Goal: Task Accomplishment & Management: Complete application form

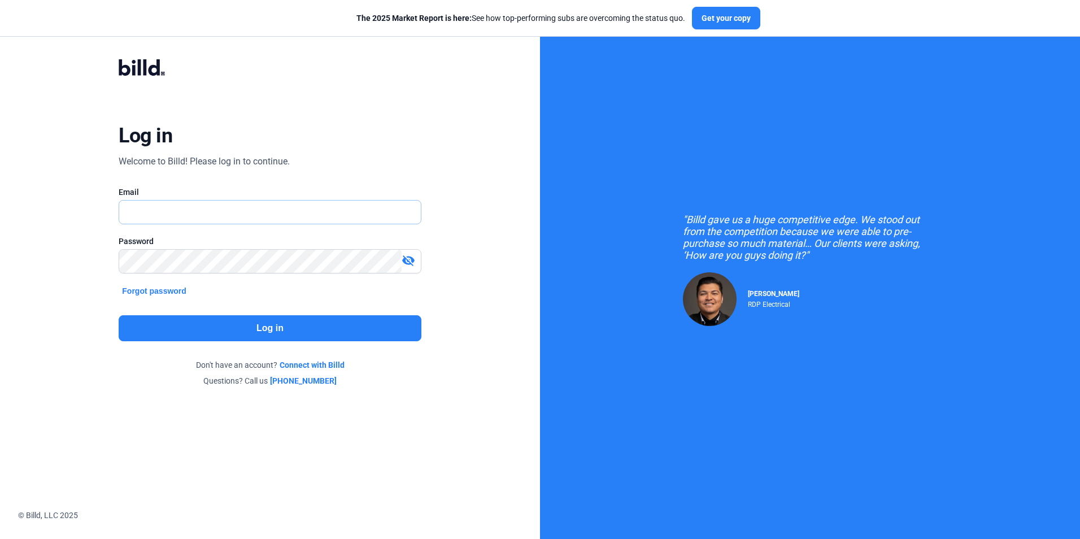
type input "[EMAIL_ADDRESS][DOMAIN_NAME]"
click at [372, 324] on button "Log in" at bounding box center [270, 328] width 302 height 26
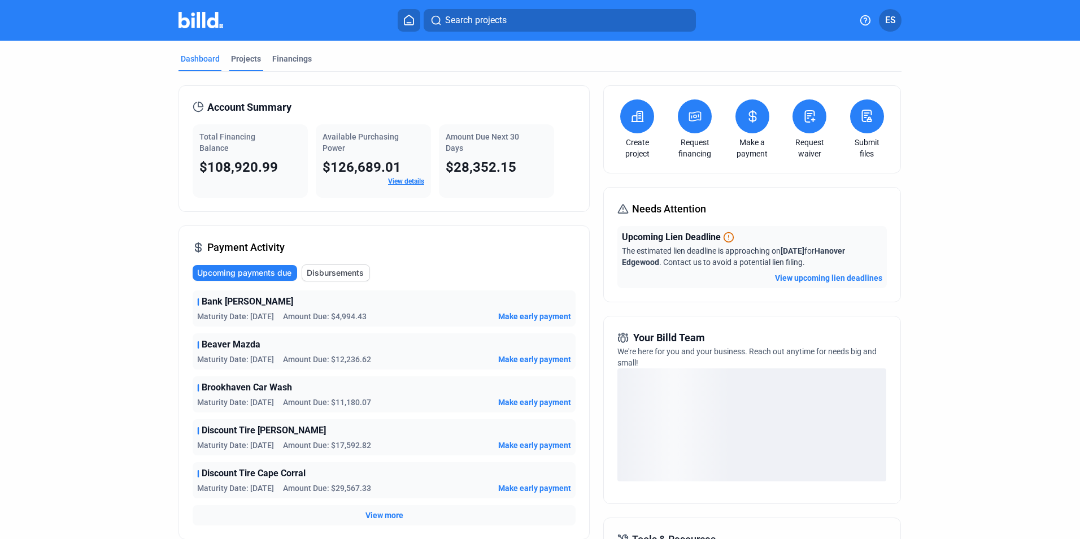
click at [242, 59] on div "Projects" at bounding box center [246, 58] width 30 height 11
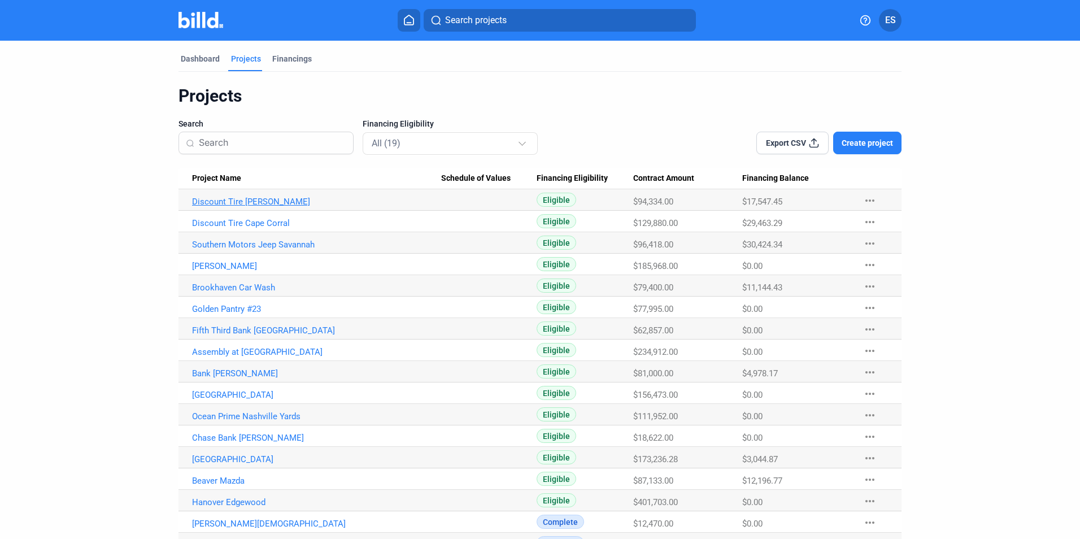
click at [258, 202] on link "Discount Tire [PERSON_NAME]" at bounding box center [316, 202] width 249 height 10
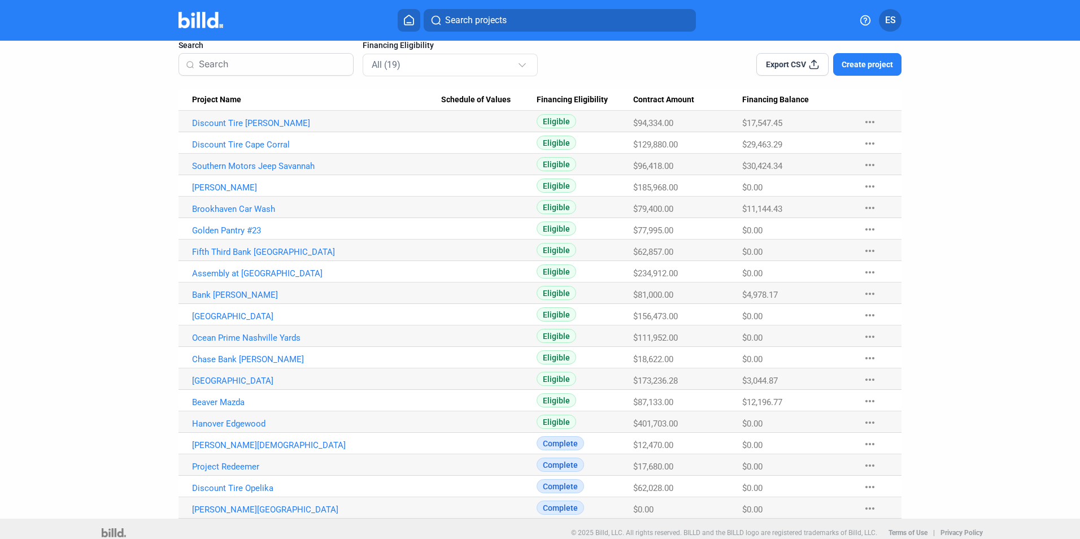
scroll to position [86, 0]
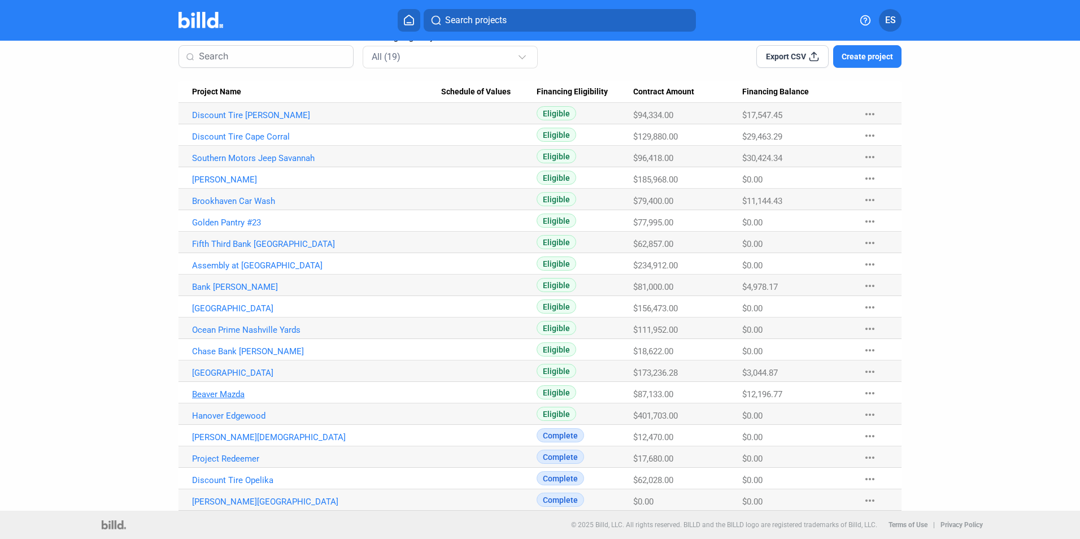
click at [220, 120] on link "Beaver Mazda" at bounding box center [316, 115] width 249 height 10
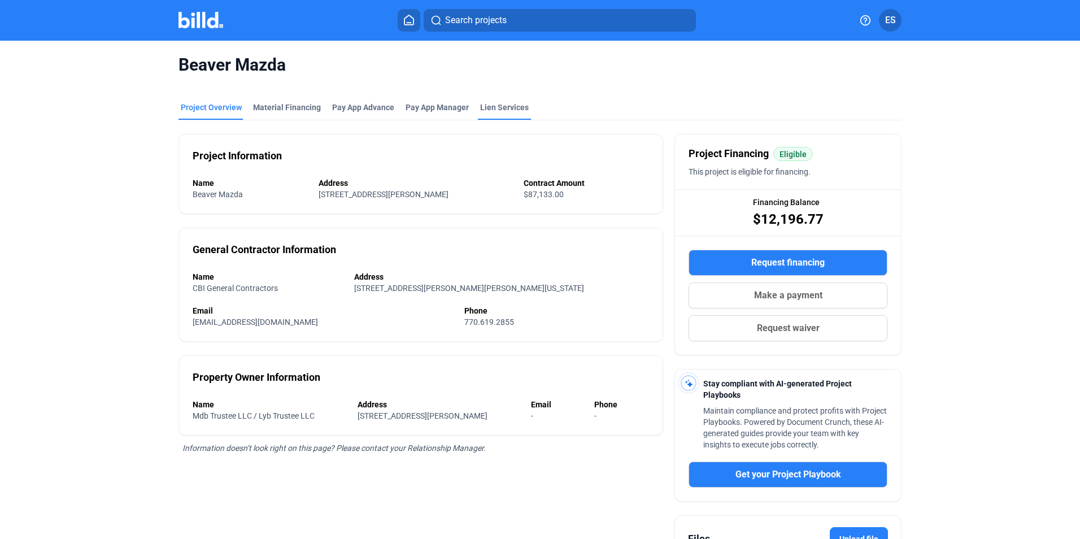
click at [493, 113] on div "Lien Services" at bounding box center [504, 111] width 53 height 18
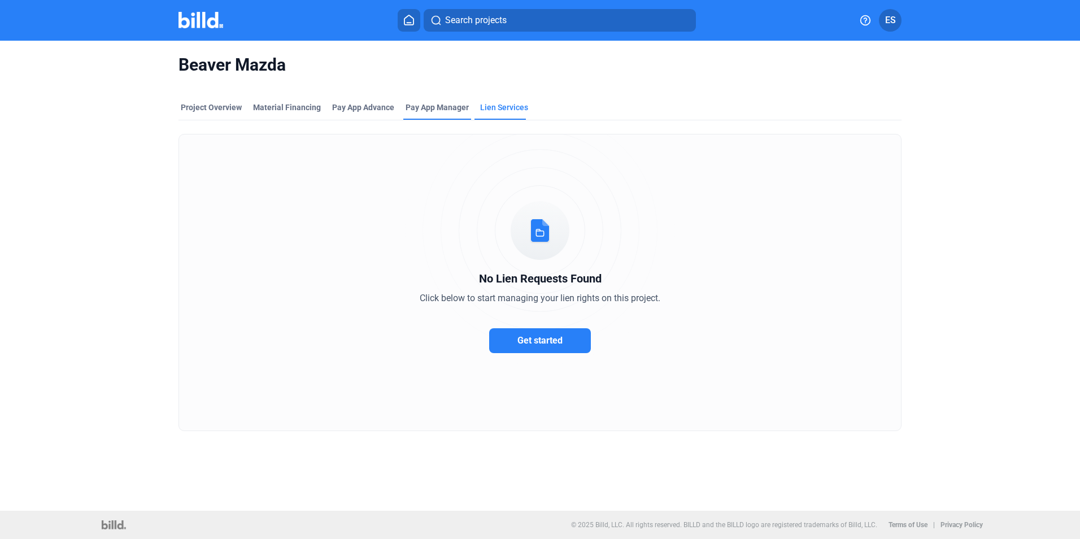
click at [445, 104] on span "Pay App Manager" at bounding box center [437, 107] width 63 height 11
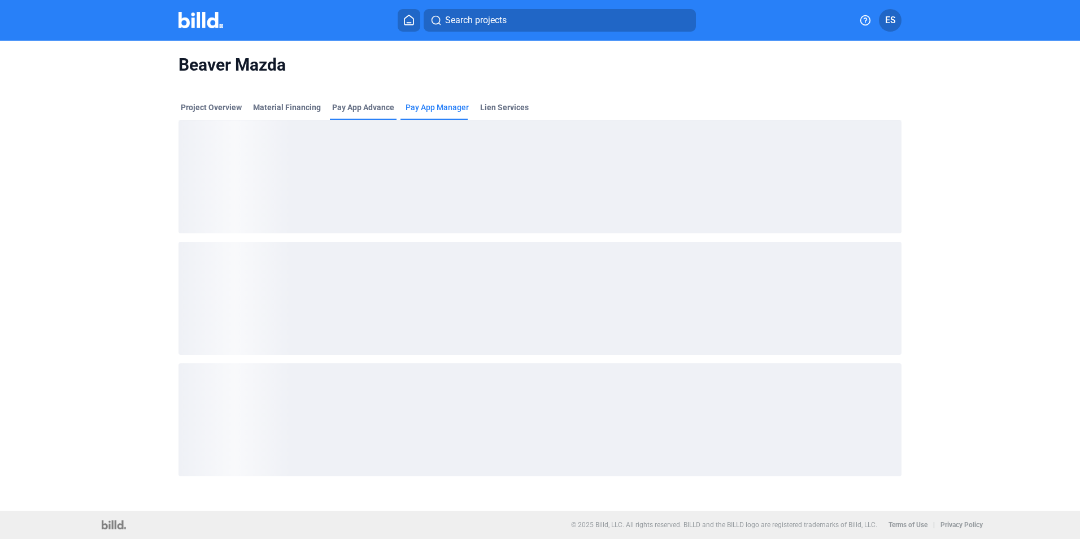
click at [365, 105] on div "Pay App Advance" at bounding box center [363, 107] width 62 height 11
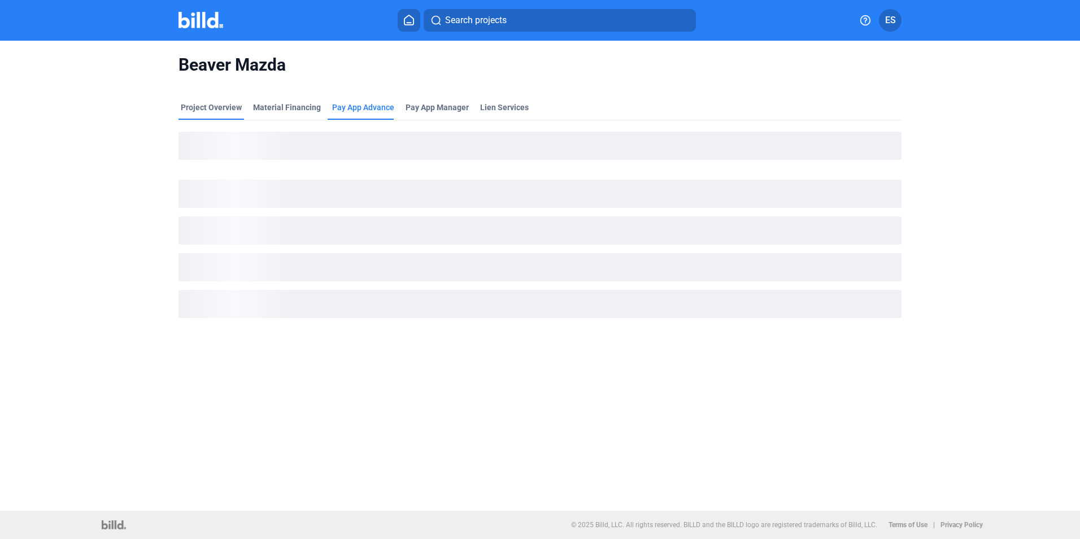
click at [224, 103] on div "Project Overview" at bounding box center [211, 107] width 61 height 11
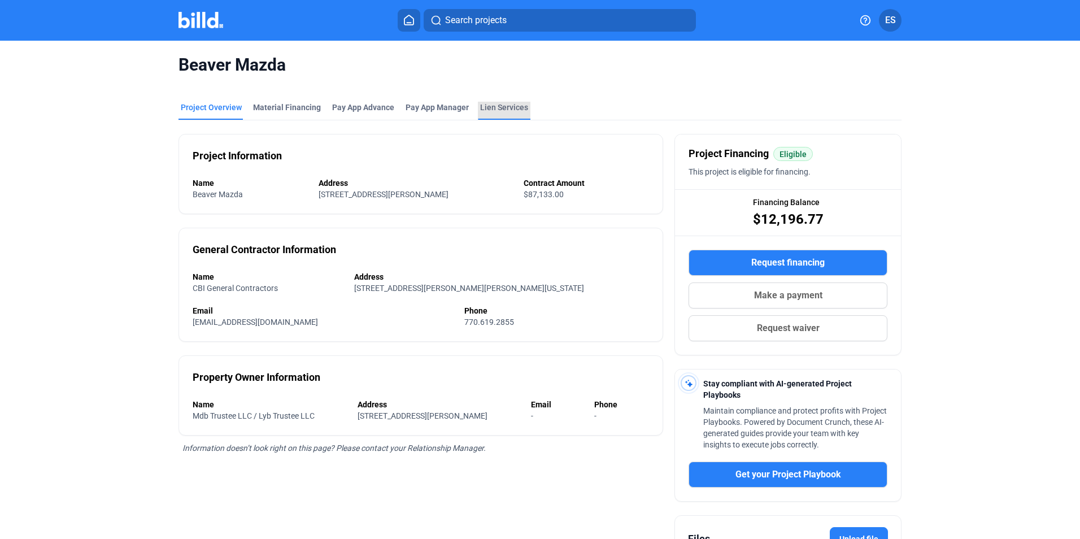
click at [480, 104] on div "Lien Services" at bounding box center [504, 107] width 48 height 11
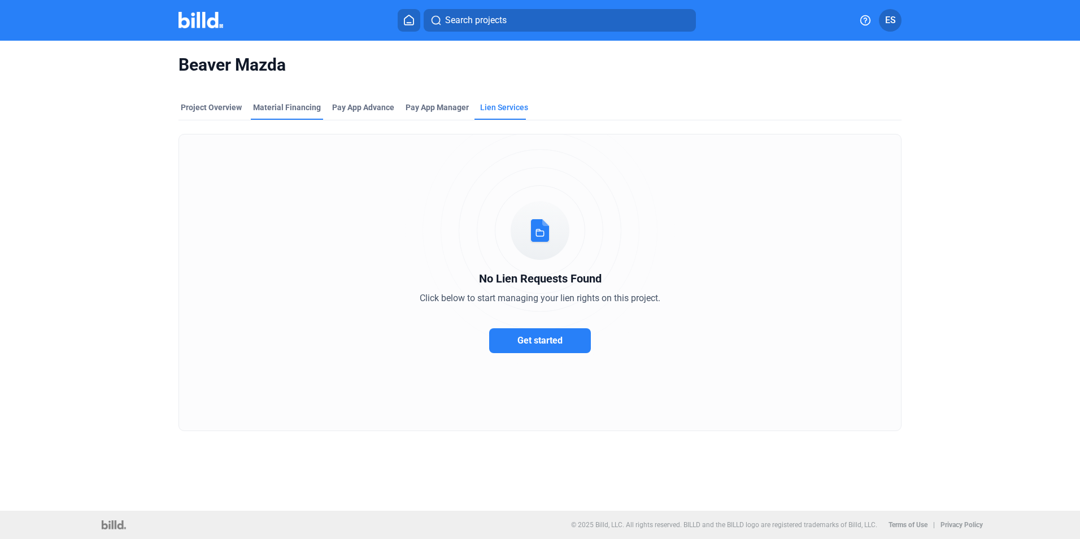
click at [288, 111] on div "Material Financing" at bounding box center [287, 107] width 68 height 11
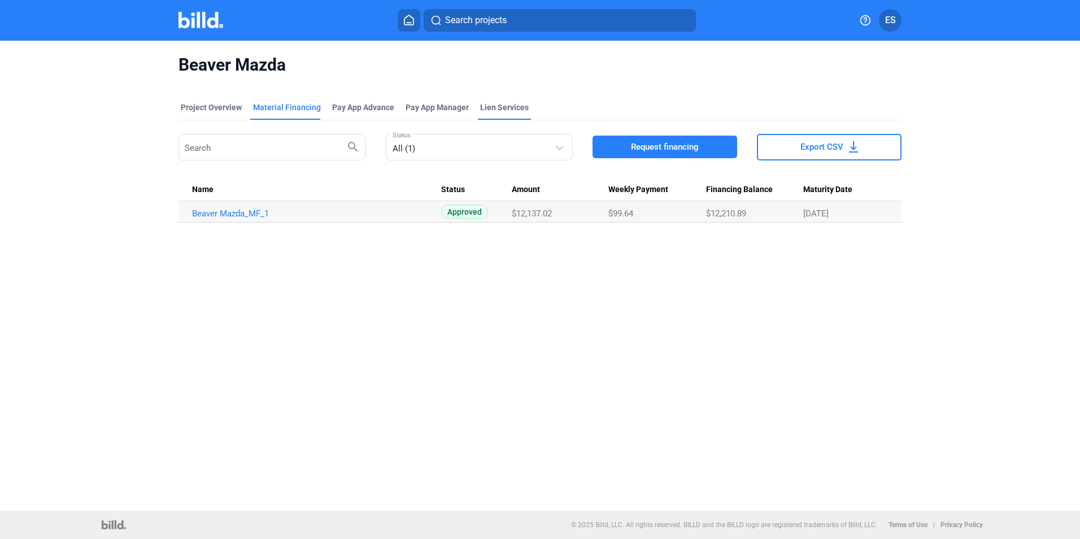
click at [493, 114] on div "Lien Services" at bounding box center [504, 111] width 53 height 18
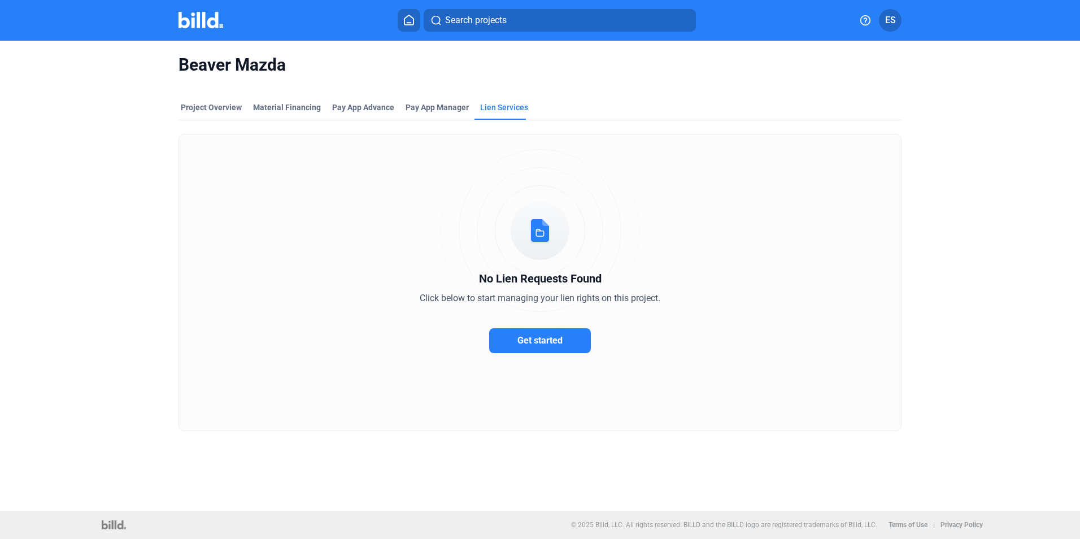
click at [537, 334] on button "Get started" at bounding box center [540, 340] width 102 height 25
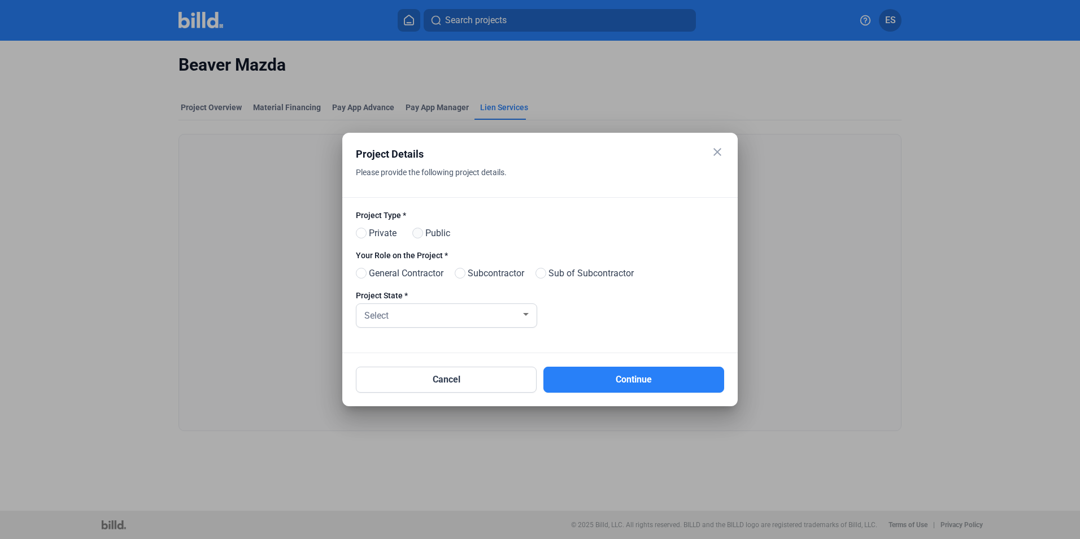
click at [419, 230] on span at bounding box center [417, 233] width 11 height 11
click at [419, 230] on input "Public" at bounding box center [416, 233] width 8 height 8
radio input "true"
click at [373, 273] on span "General Contractor" at bounding box center [403, 274] width 79 height 14
click at [364, 273] on input "General Contractor" at bounding box center [360, 273] width 8 height 8
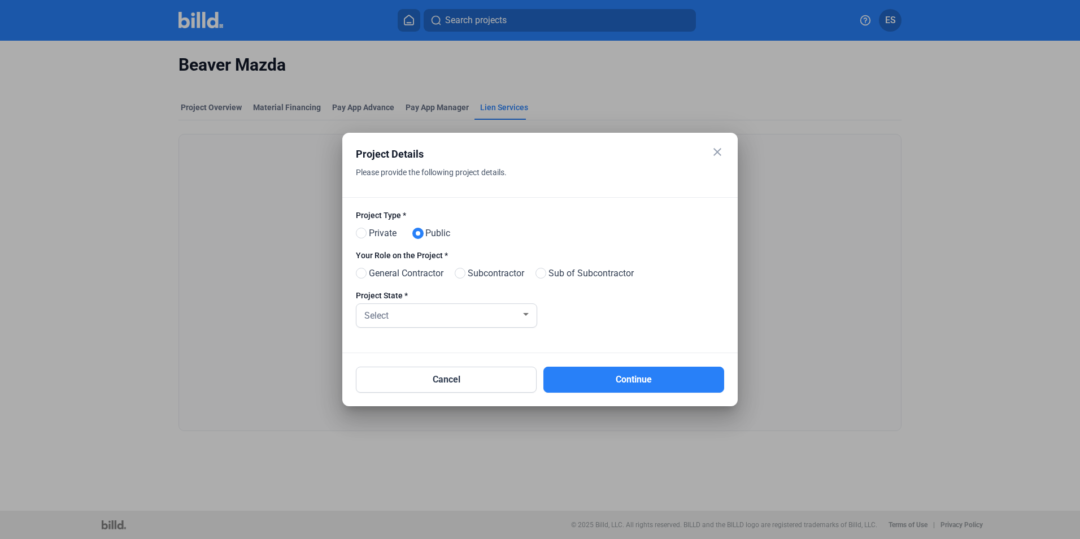
radio input "true"
click at [516, 281] on label "Subcontractor" at bounding box center [489, 275] width 69 height 16
click at [463, 278] on input "Subcontractor" at bounding box center [459, 273] width 8 height 8
radio input "true"
click at [488, 328] on div at bounding box center [446, 333] width 180 height 11
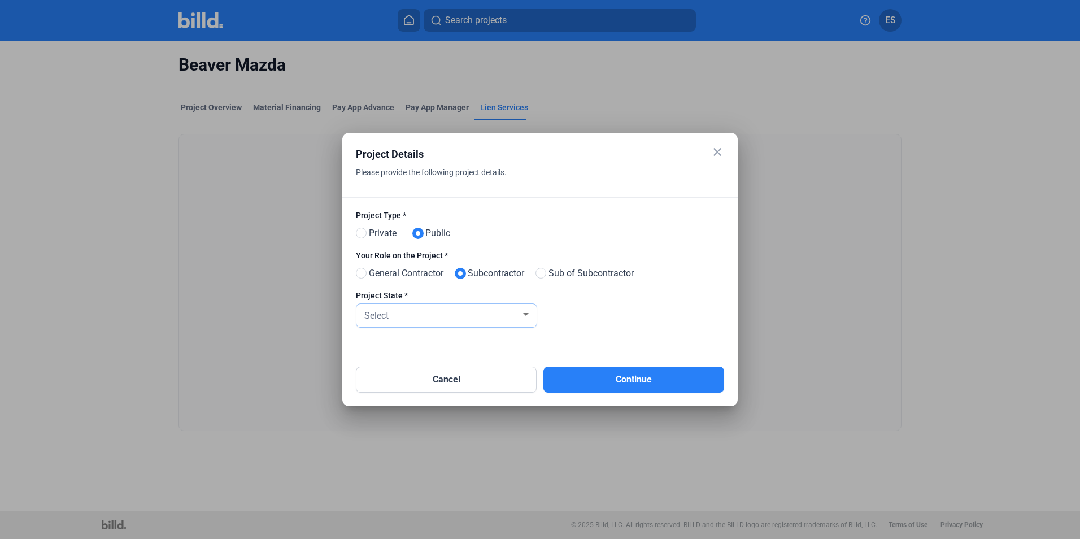
click at [471, 322] on div "Select" at bounding box center [441, 315] width 159 height 16
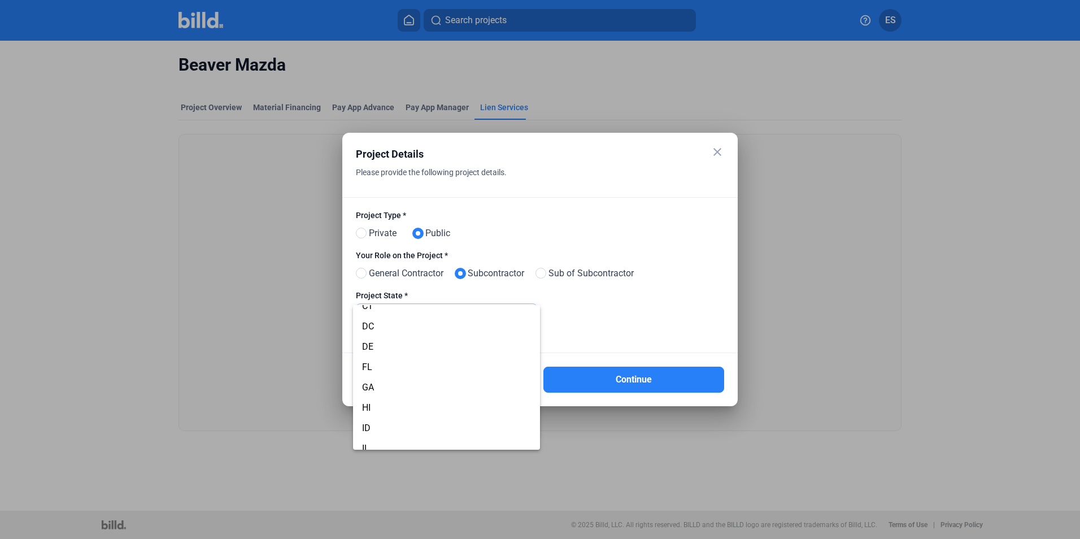
scroll to position [144, 0]
click at [389, 374] on span "GA" at bounding box center [446, 374] width 169 height 20
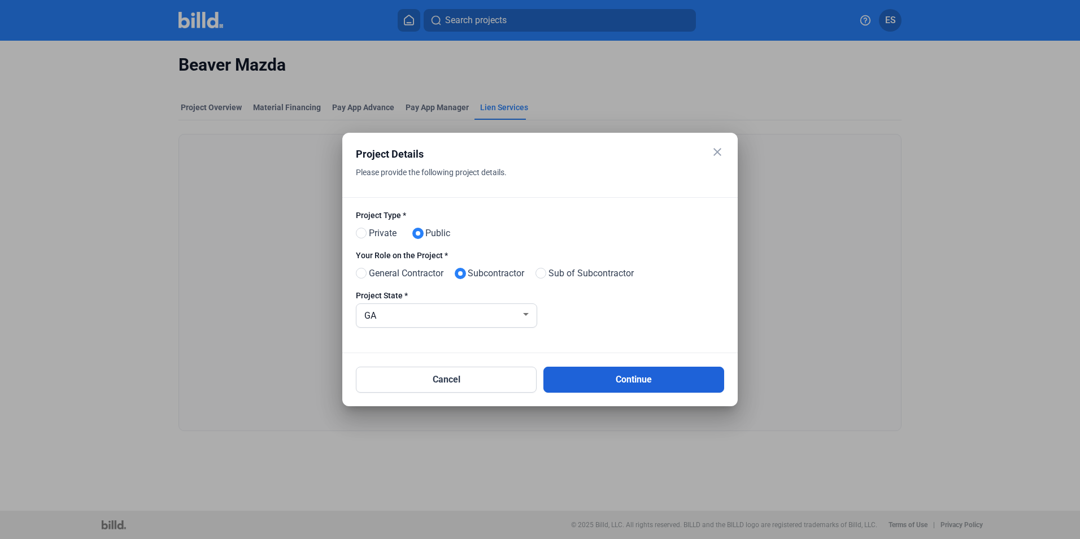
click at [601, 378] on button "Continue" at bounding box center [633, 380] width 181 height 26
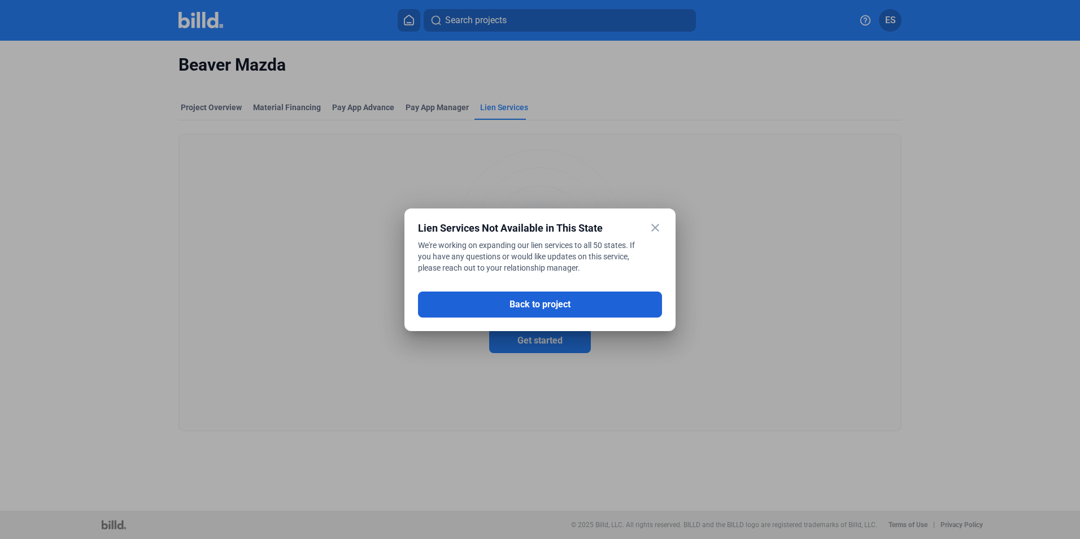
click at [563, 309] on button "Back to project" at bounding box center [540, 304] width 244 height 26
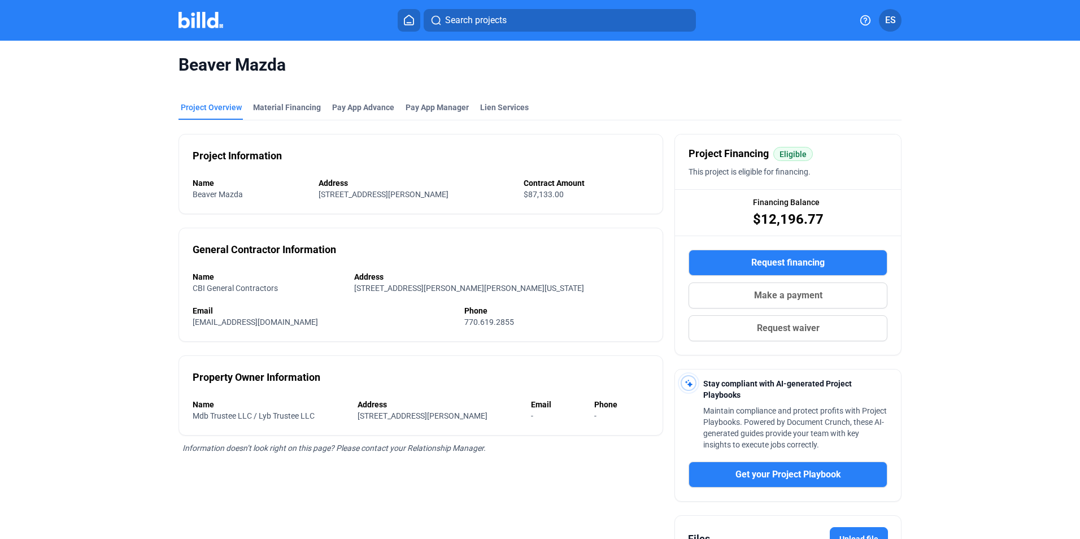
click at [824, 330] on button "Request waiver" at bounding box center [788, 328] width 199 height 26
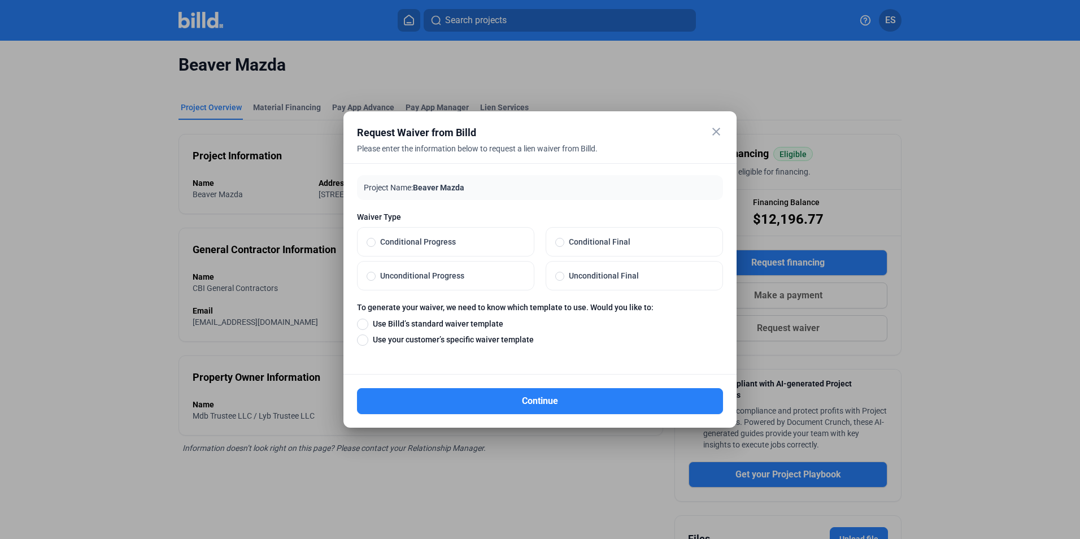
click at [591, 240] on span "Conditional Final" at bounding box center [638, 241] width 149 height 11
click at [564, 240] on input "Conditional Final" at bounding box center [559, 242] width 9 height 10
radio input "true"
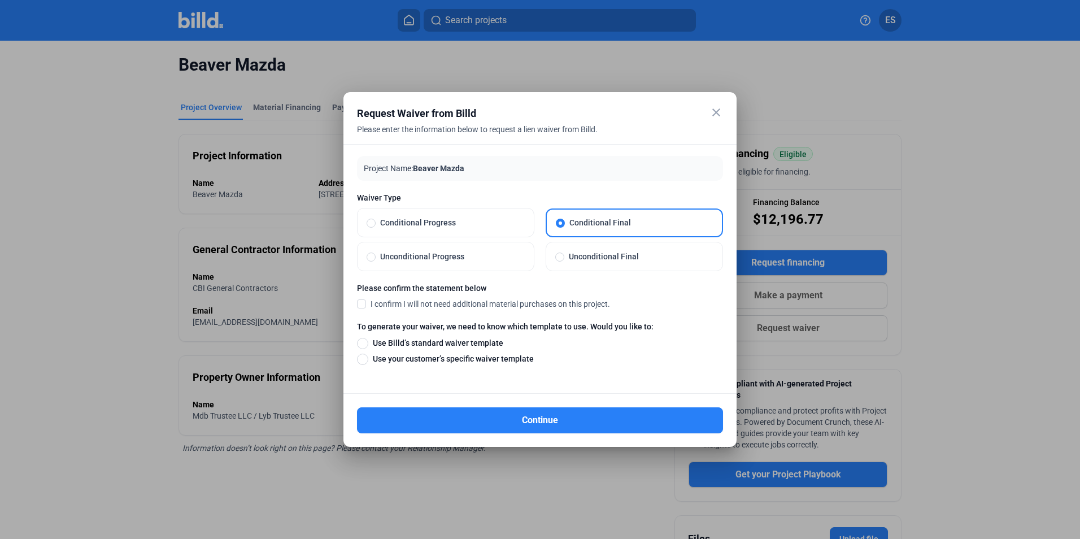
click at [408, 307] on span "I confirm I will not need additional material purchases on this project." at bounding box center [490, 303] width 239 height 11
click at [0, 0] on input "I confirm I will not need additional material purchases on this project." at bounding box center [0, 0] width 0 height 0
click at [468, 357] on span "Use your customer’s specific waiver template" at bounding box center [450, 358] width 165 height 11
click at [368, 357] on input "Use your customer’s specific waiver template" at bounding box center [362, 358] width 11 height 12
radio input "true"
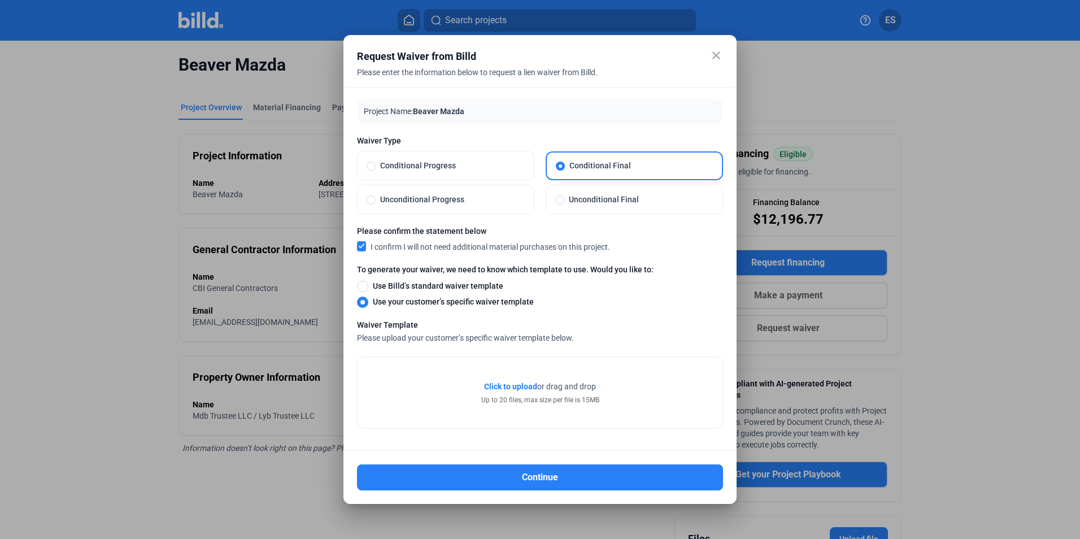
click at [514, 386] on span "Click to upload" at bounding box center [510, 386] width 53 height 9
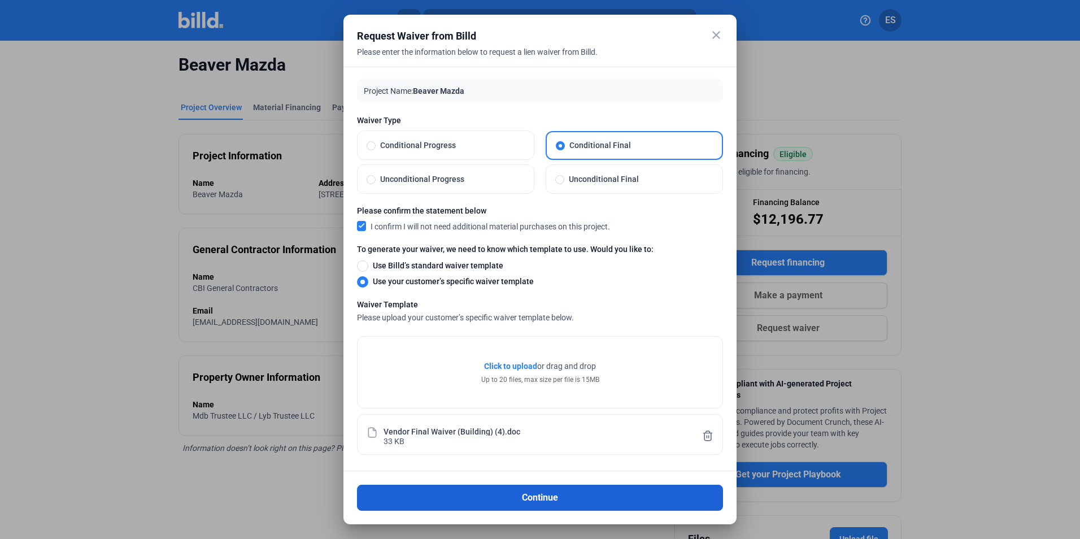
click at [569, 493] on button "Continue" at bounding box center [540, 498] width 366 height 26
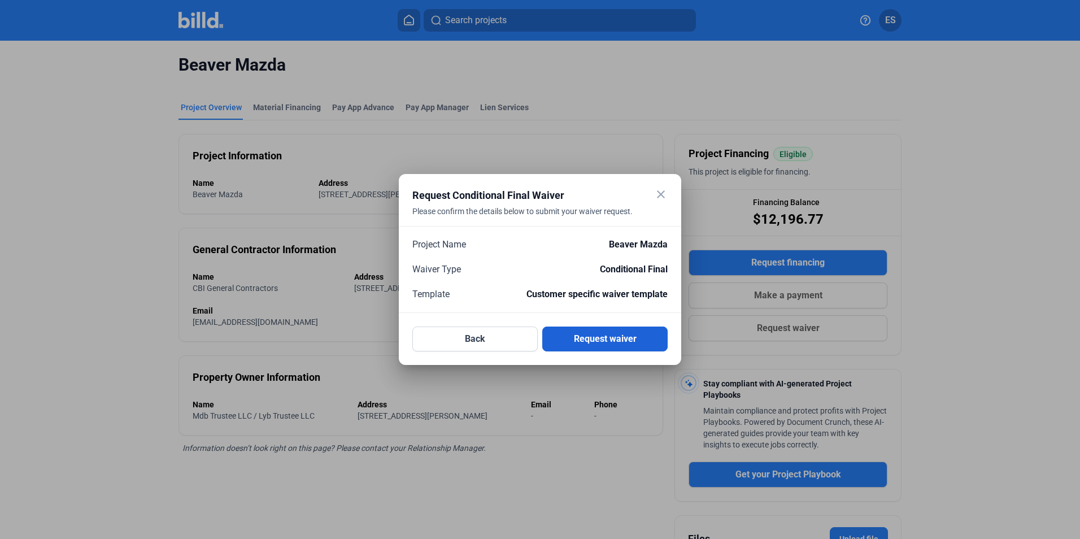
click at [612, 328] on button "Request waiver" at bounding box center [604, 338] width 125 height 25
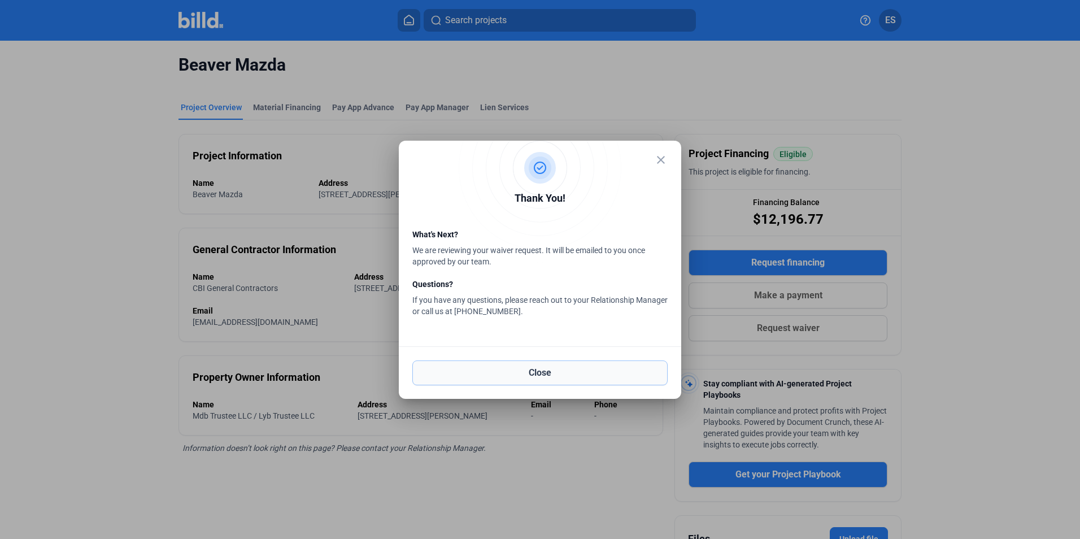
click at [585, 374] on button "Close" at bounding box center [539, 372] width 255 height 25
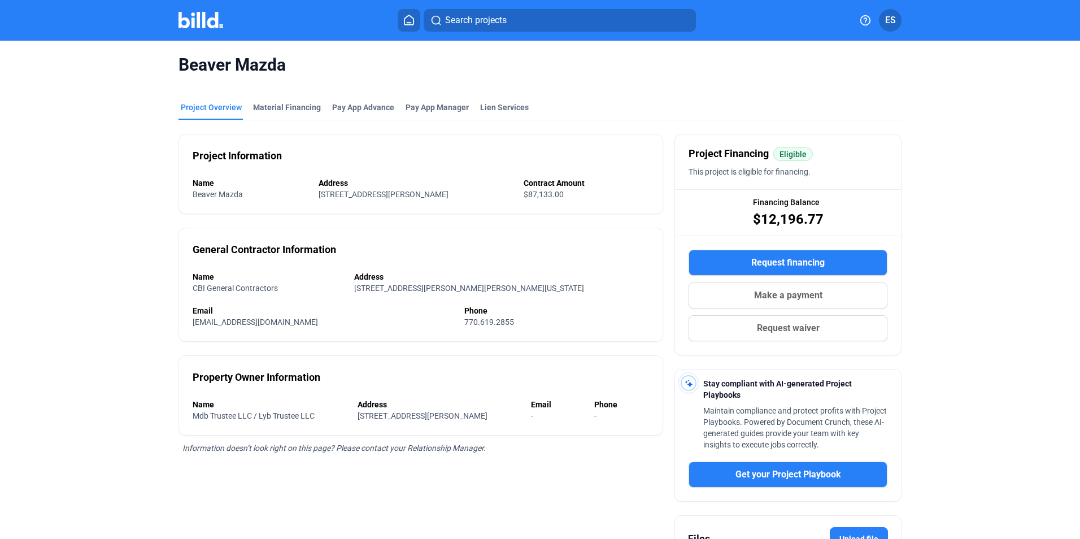
click at [223, 101] on mat-tab-group "Project Overview Material Financing Pay App Advance Pay App Manager Lien Servic…" at bounding box center [539, 359] width 723 height 540
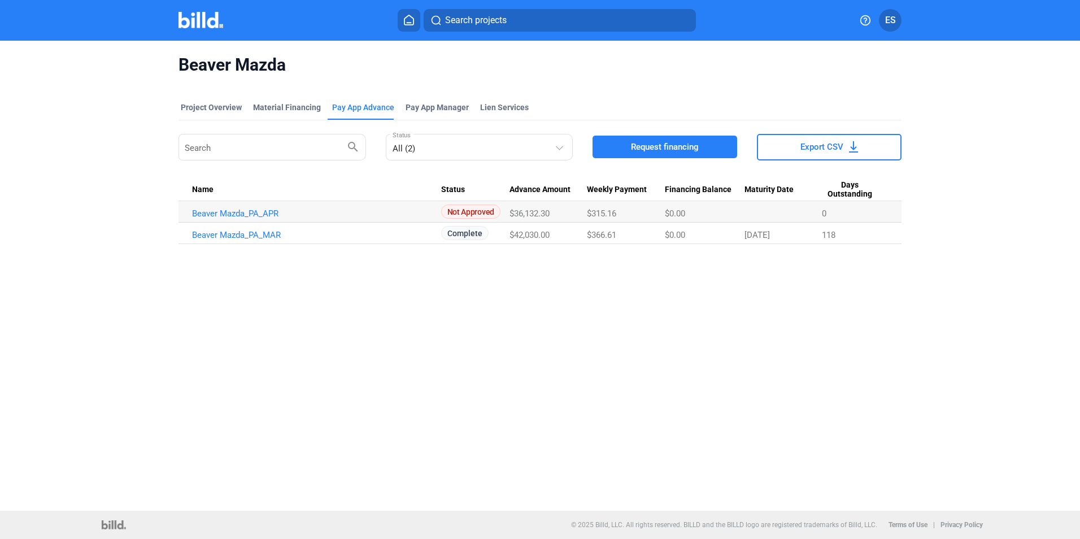
click at [212, 32] on mat-toolbar "Search projects ES" at bounding box center [540, 20] width 1080 height 41
click at [206, 24] on img at bounding box center [200, 20] width 45 height 16
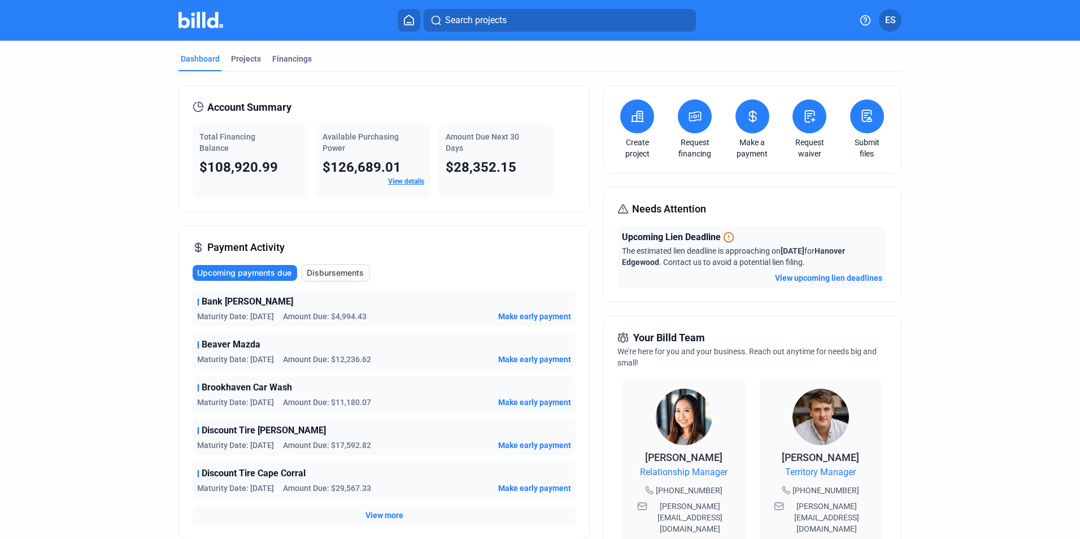
click at [807, 122] on icon at bounding box center [810, 116] width 10 height 11
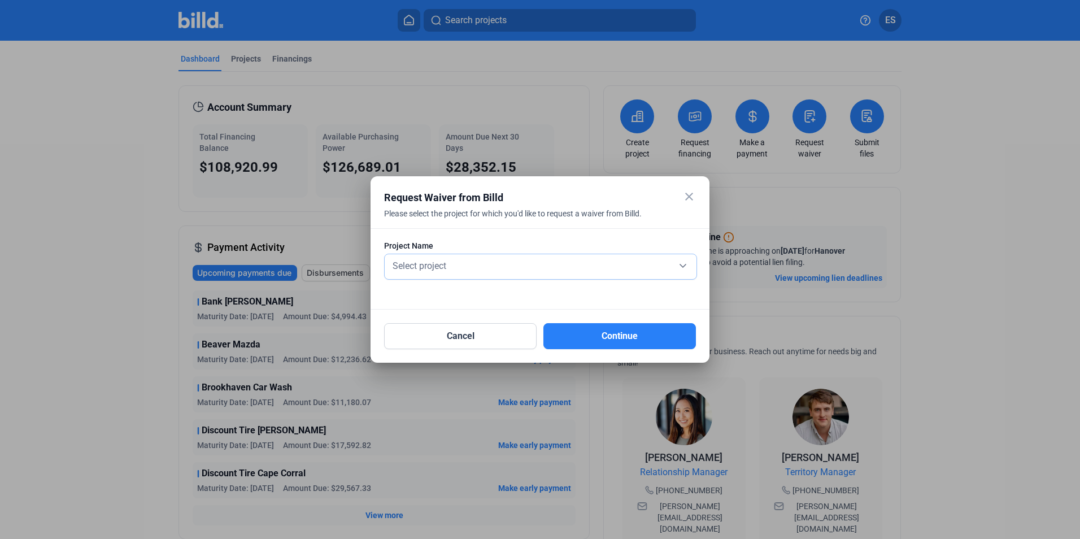
click at [442, 264] on span "Select project" at bounding box center [420, 265] width 54 height 11
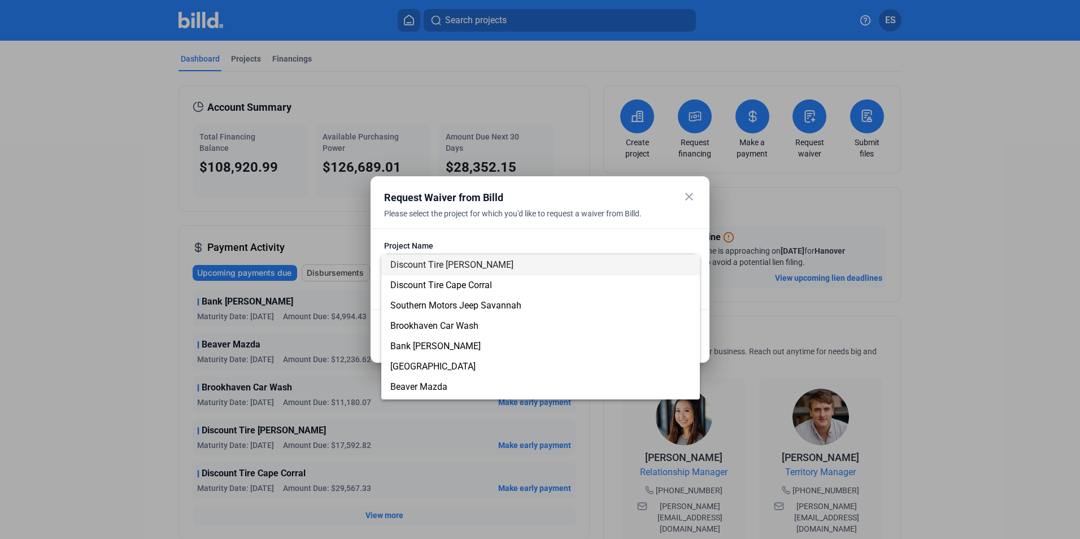
click at [435, 267] on span "Discount Tire [PERSON_NAME]" at bounding box center [451, 264] width 123 height 11
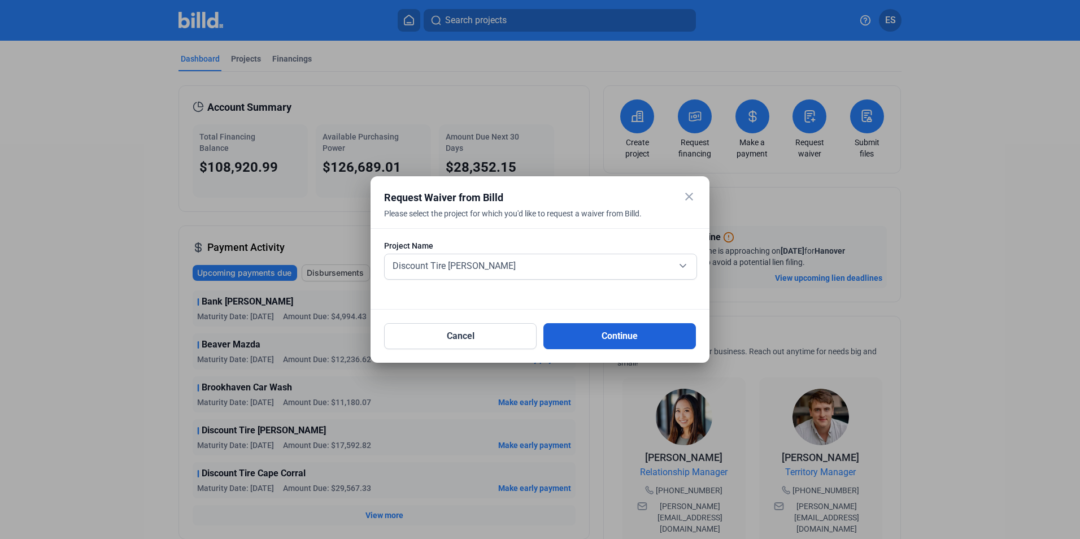
click at [602, 333] on button "Continue" at bounding box center [619, 336] width 153 height 26
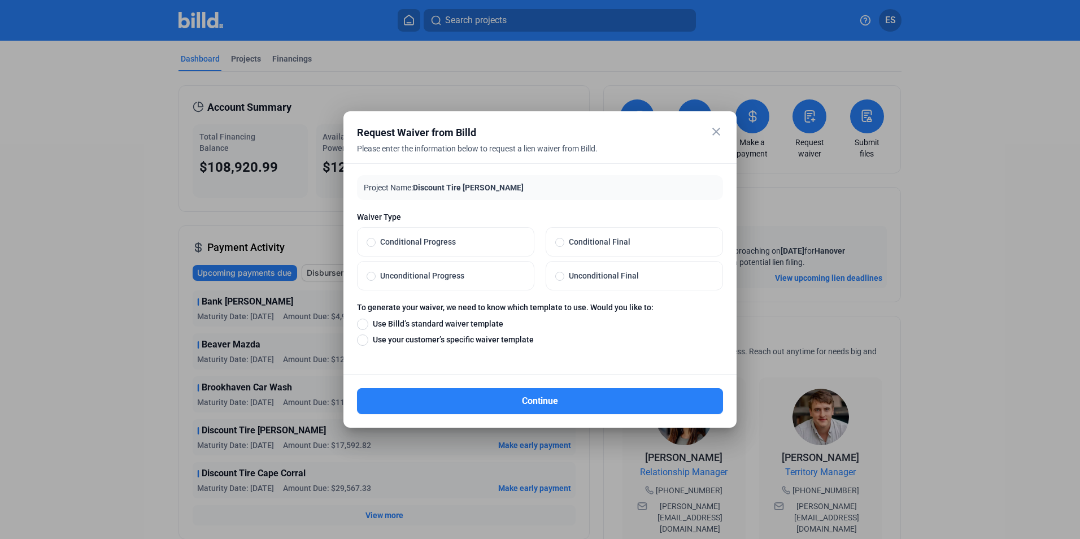
click at [613, 249] on label "Conditional Final" at bounding box center [634, 242] width 176 height 28
click at [564, 247] on input "Conditional Final" at bounding box center [559, 242] width 9 height 10
radio input "true"
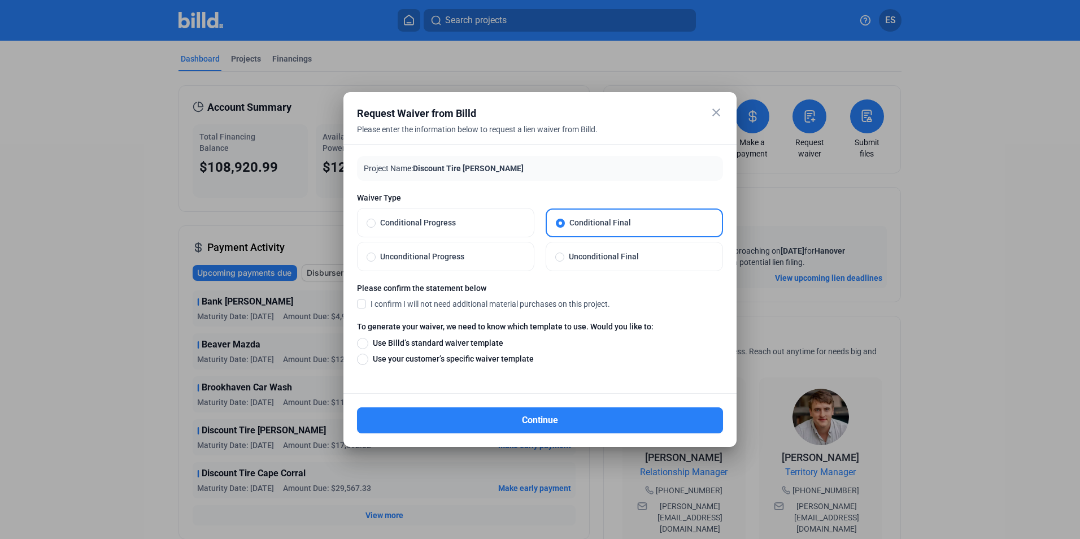
click at [368, 302] on label "I confirm I will not need additional material purchases on this project." at bounding box center [483, 303] width 253 height 11
click at [0, 0] on input "I confirm I will not need additional material purchases on this project." at bounding box center [0, 0] width 0 height 0
click at [388, 359] on span "Use your customer’s specific waiver template" at bounding box center [450, 358] width 165 height 11
click at [368, 359] on input "Use your customer’s specific waiver template" at bounding box center [362, 358] width 11 height 12
radio input "true"
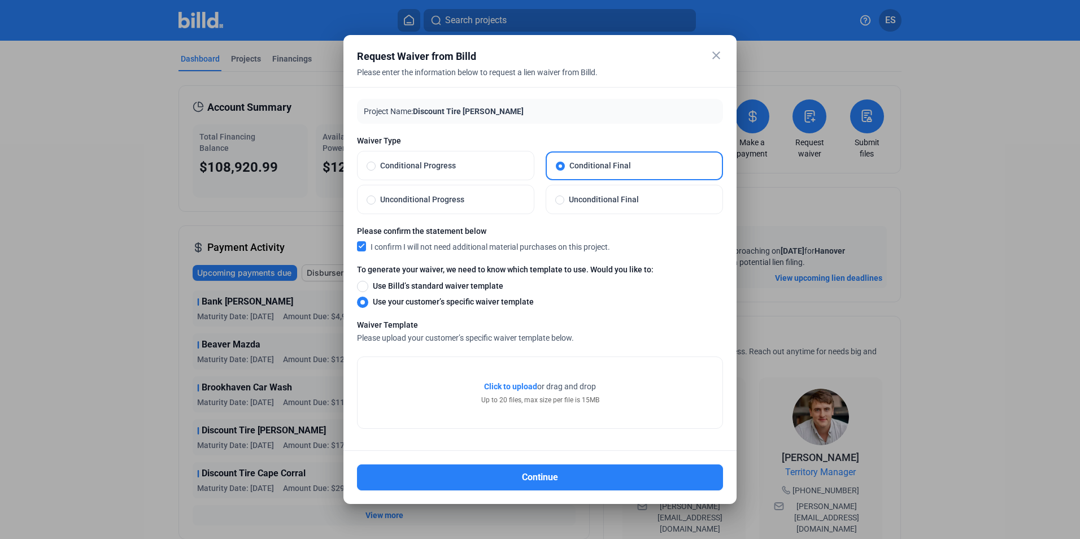
click at [517, 386] on span "Click to upload" at bounding box center [510, 386] width 53 height 9
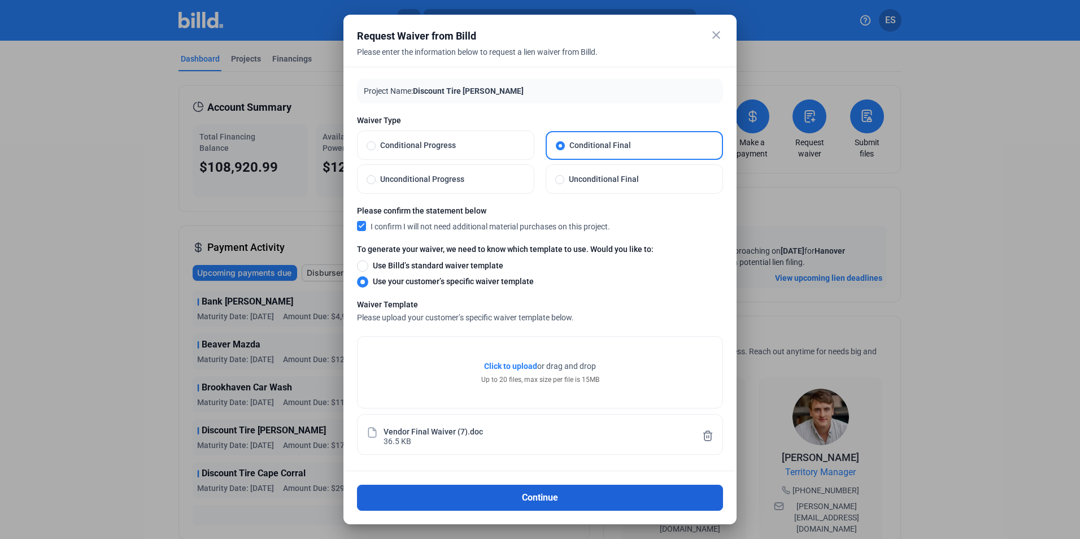
click at [621, 492] on button "Continue" at bounding box center [540, 498] width 366 height 26
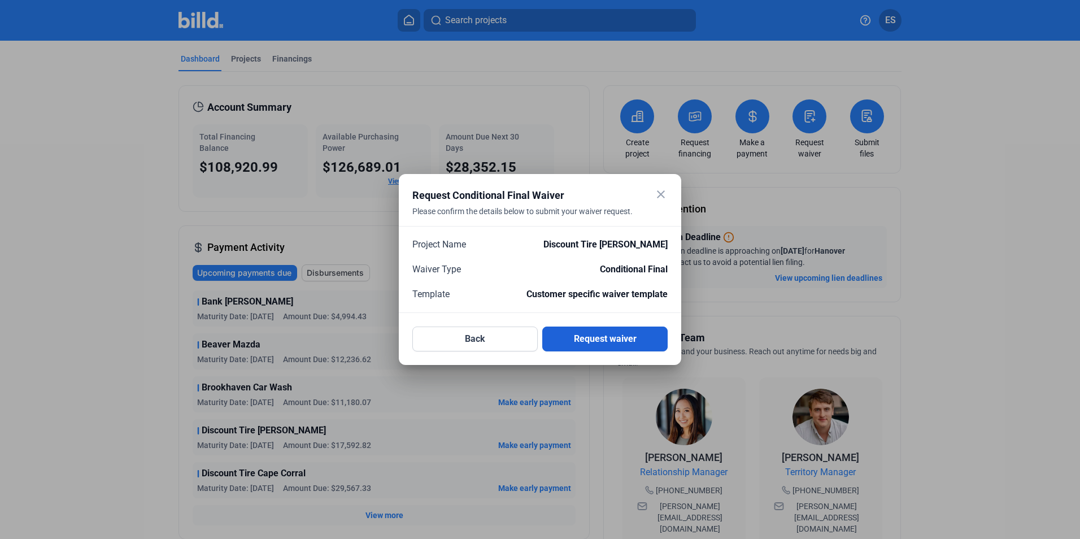
click at [592, 338] on button "Request waiver" at bounding box center [604, 338] width 125 height 25
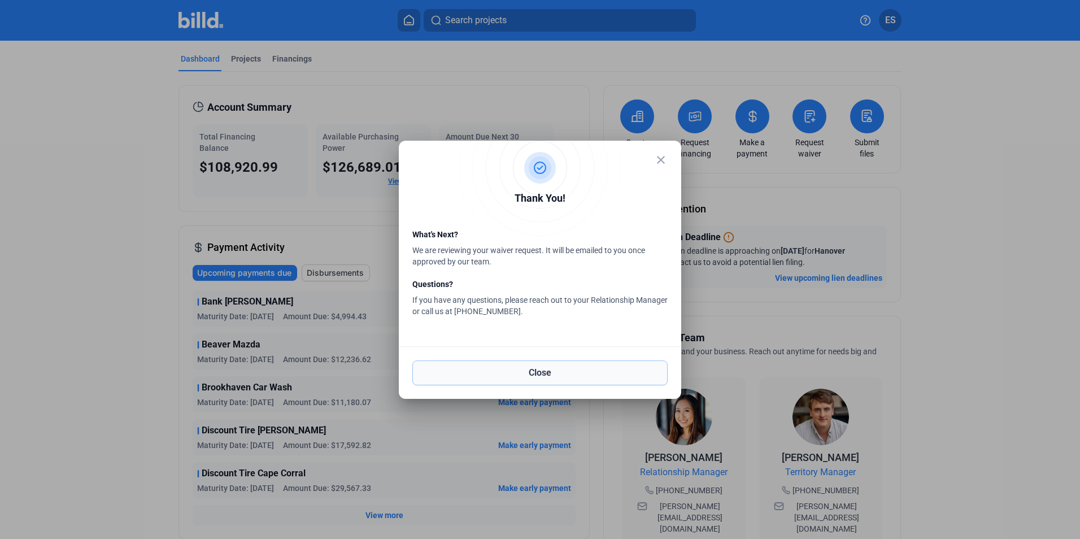
click at [583, 371] on button "Close" at bounding box center [539, 372] width 255 height 25
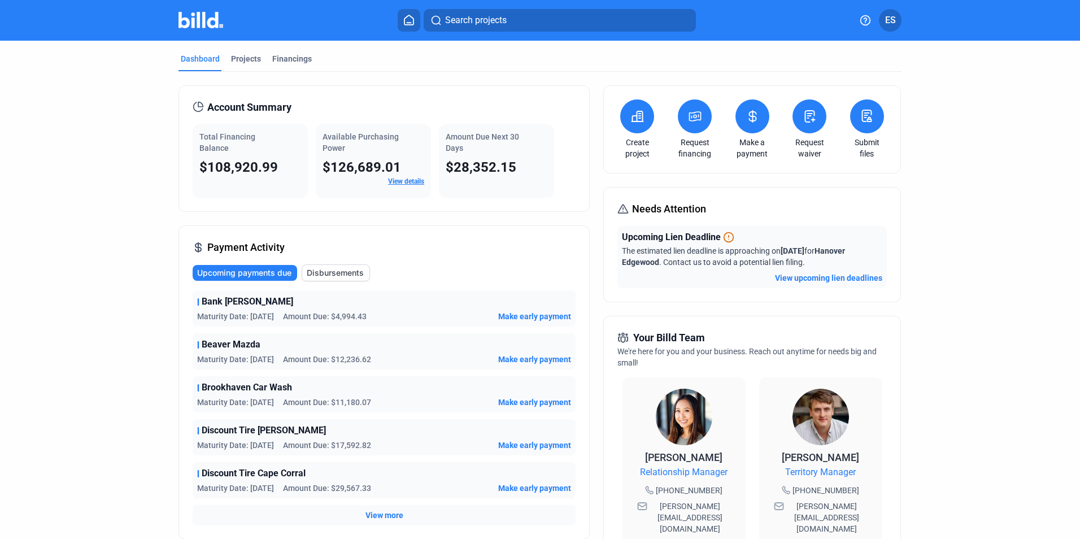
click at [40, 193] on div "Dashboard Projects Financings Account Summary Total Financing Balance $108,920.…" at bounding box center [540, 426] width 1080 height 770
click at [198, 30] on div "Search projects ES" at bounding box center [540, 20] width 881 height 23
click at [198, 26] on img at bounding box center [200, 20] width 45 height 16
click at [299, 64] on div "Financings" at bounding box center [292, 62] width 44 height 18
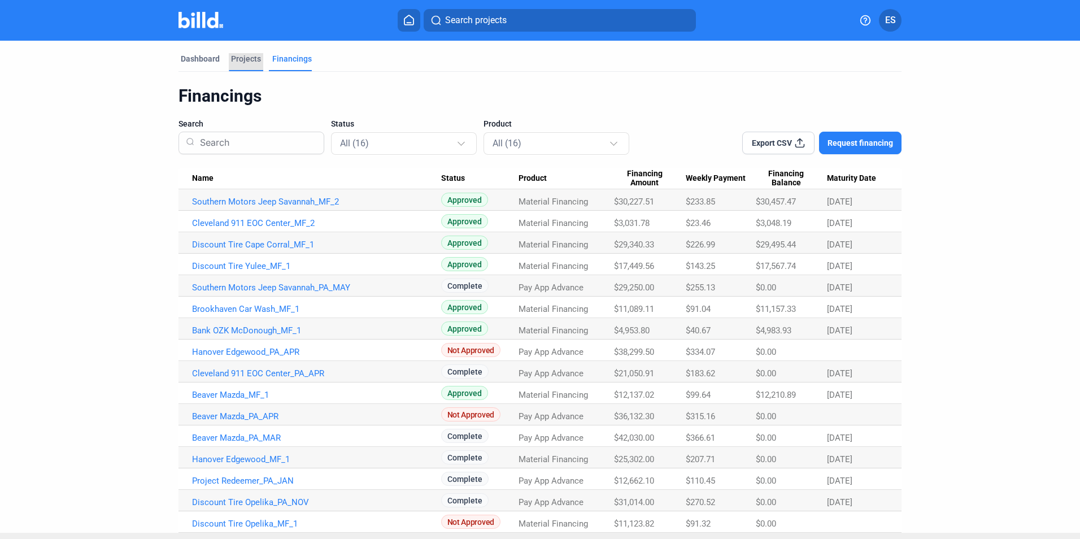
click at [255, 55] on div "Projects" at bounding box center [246, 58] width 30 height 11
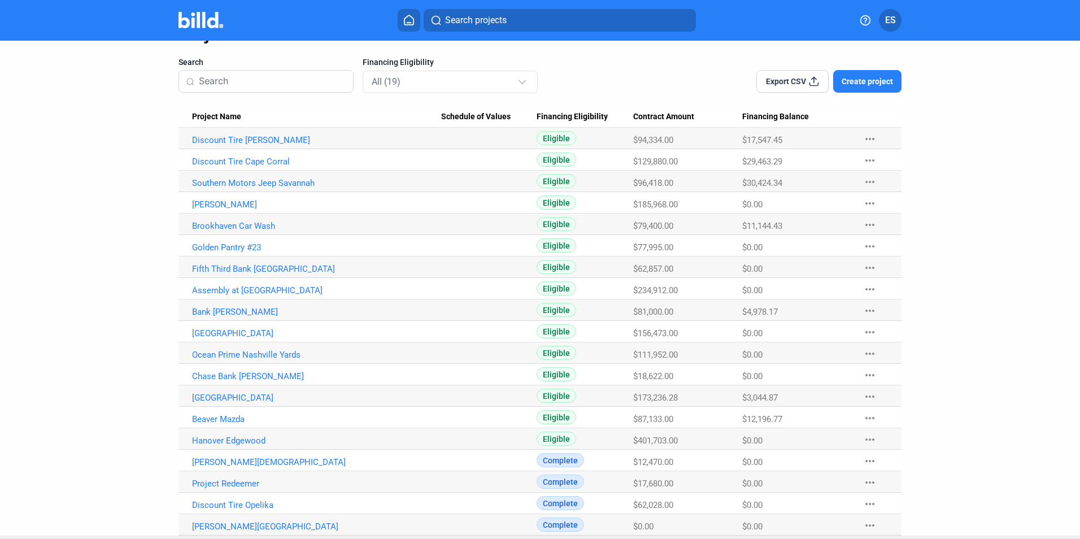
scroll to position [86, 0]
